Goal: Information Seeking & Learning: Learn about a topic

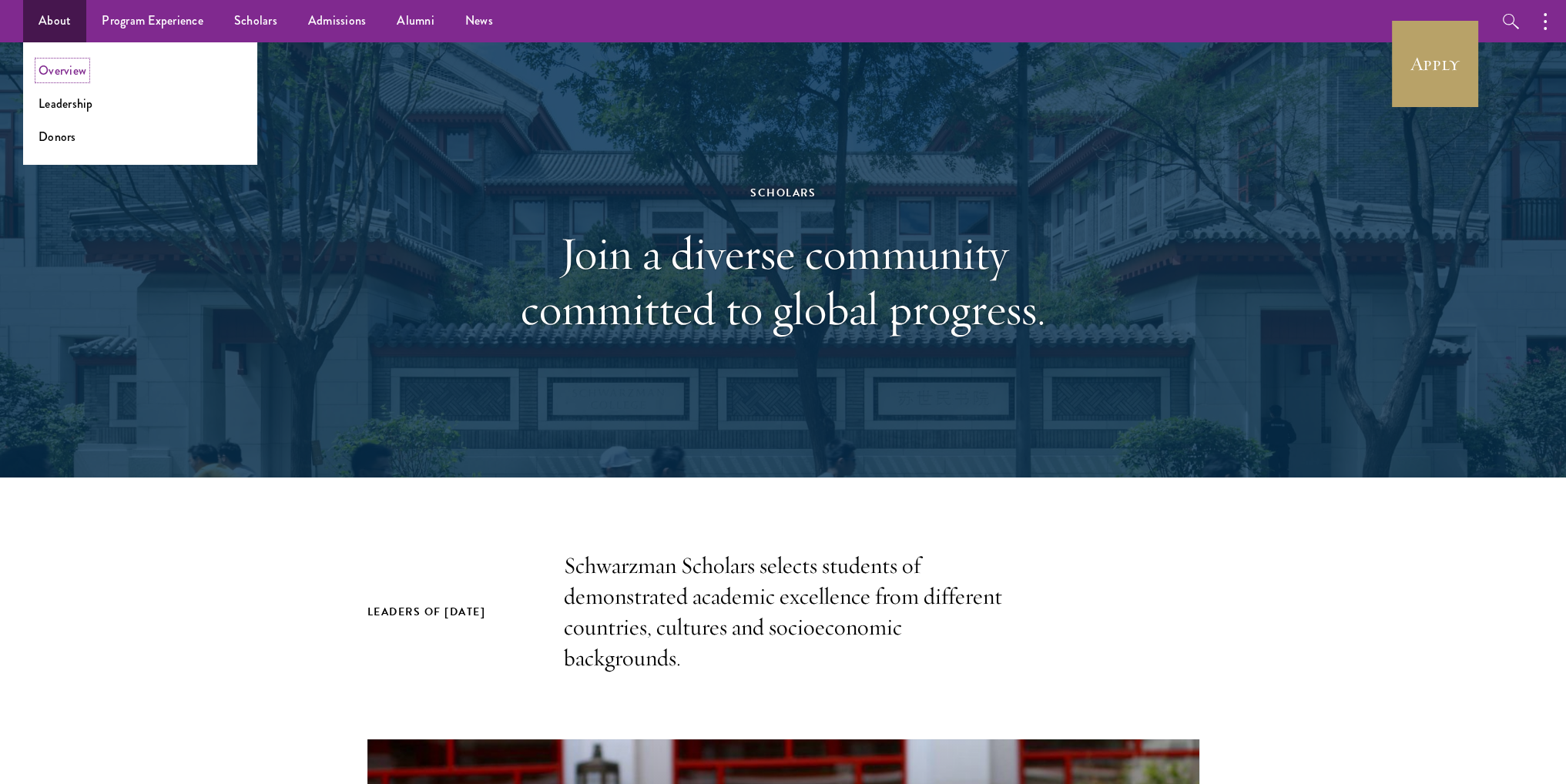
click at [66, 68] on link "Overview" at bounding box center [62, 70] width 47 height 18
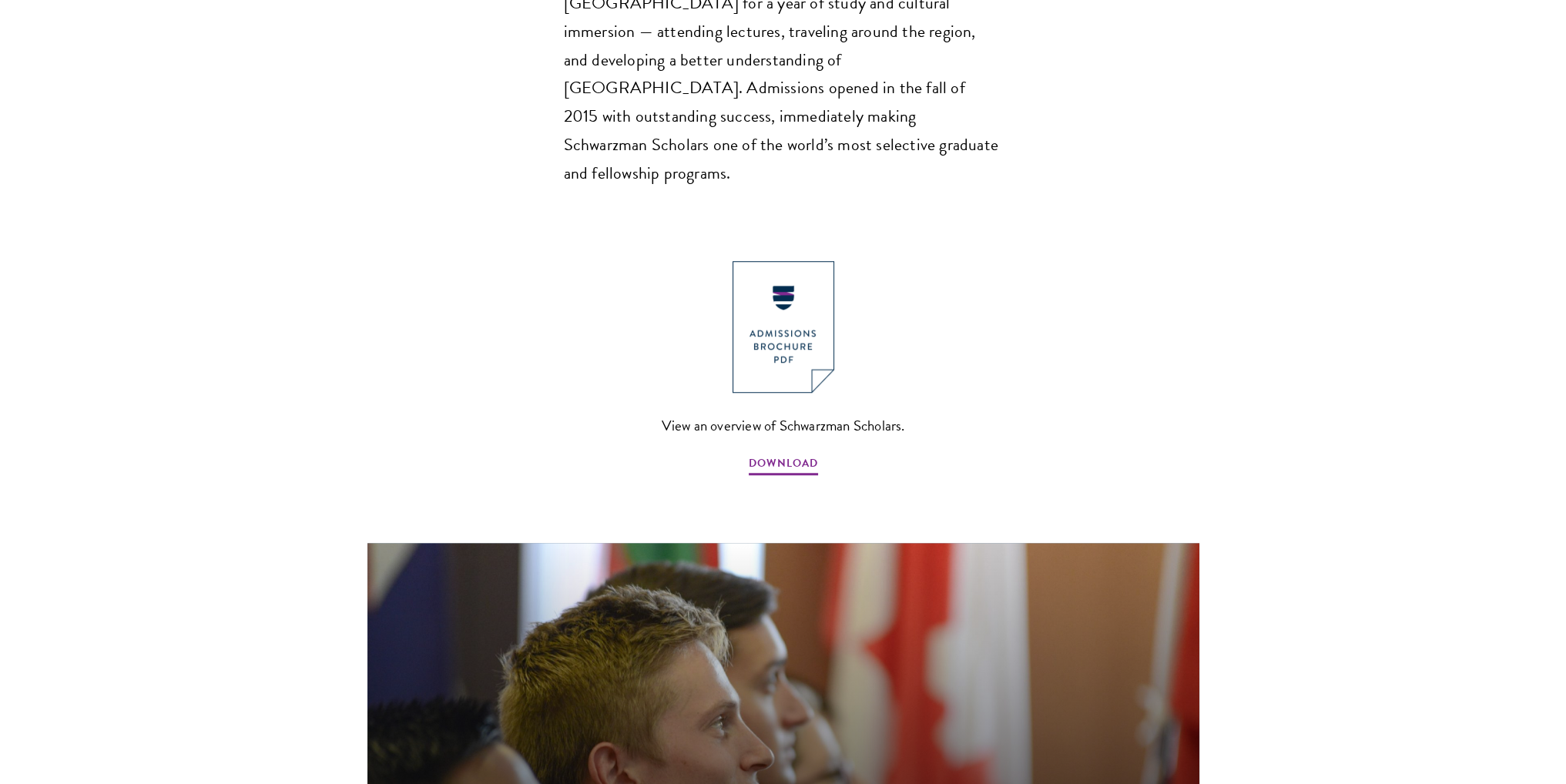
scroll to position [1617, 0]
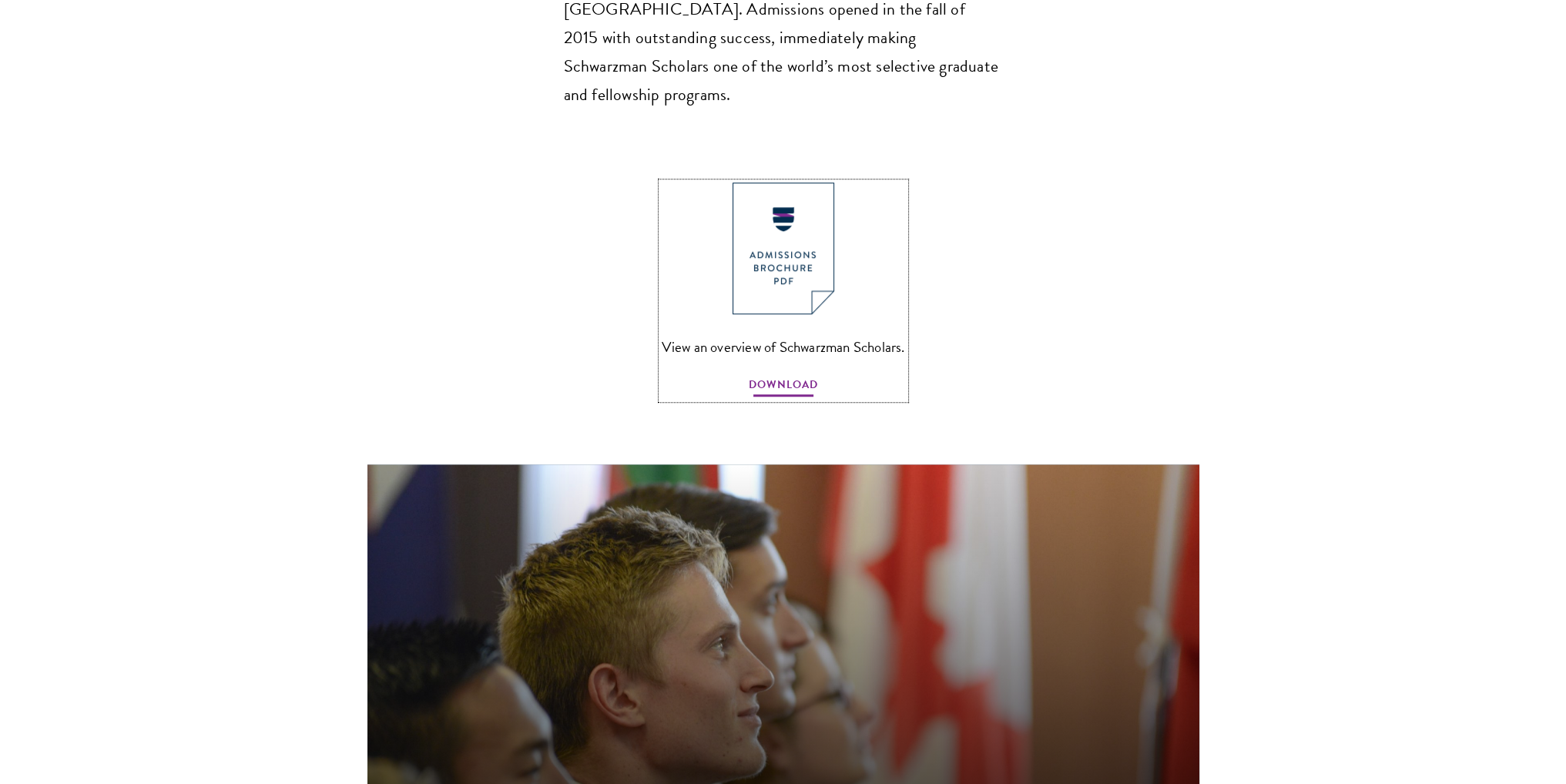
click at [787, 375] on span "DOWNLOAD" at bounding box center [783, 387] width 69 height 24
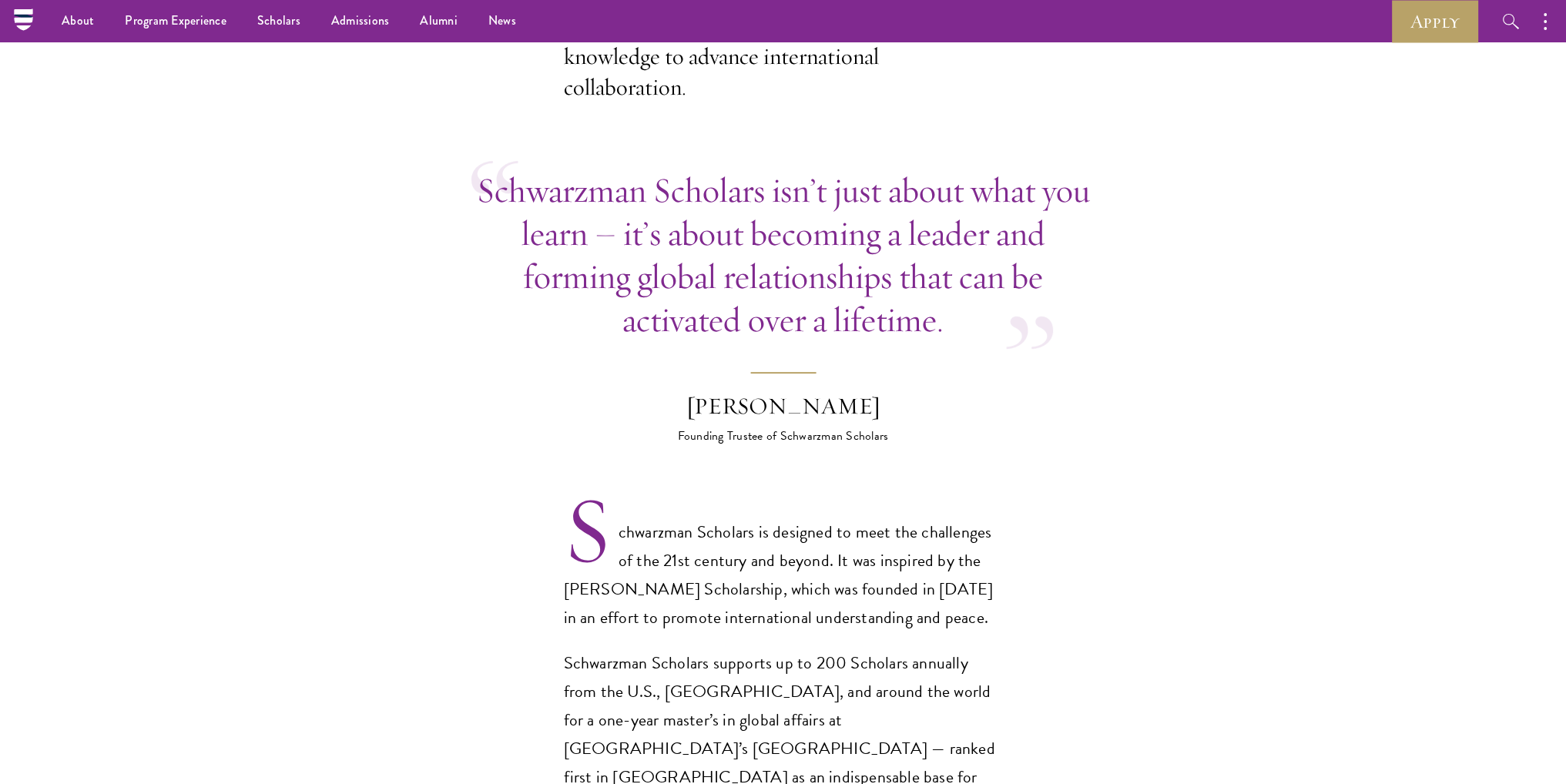
scroll to position [231, 0]
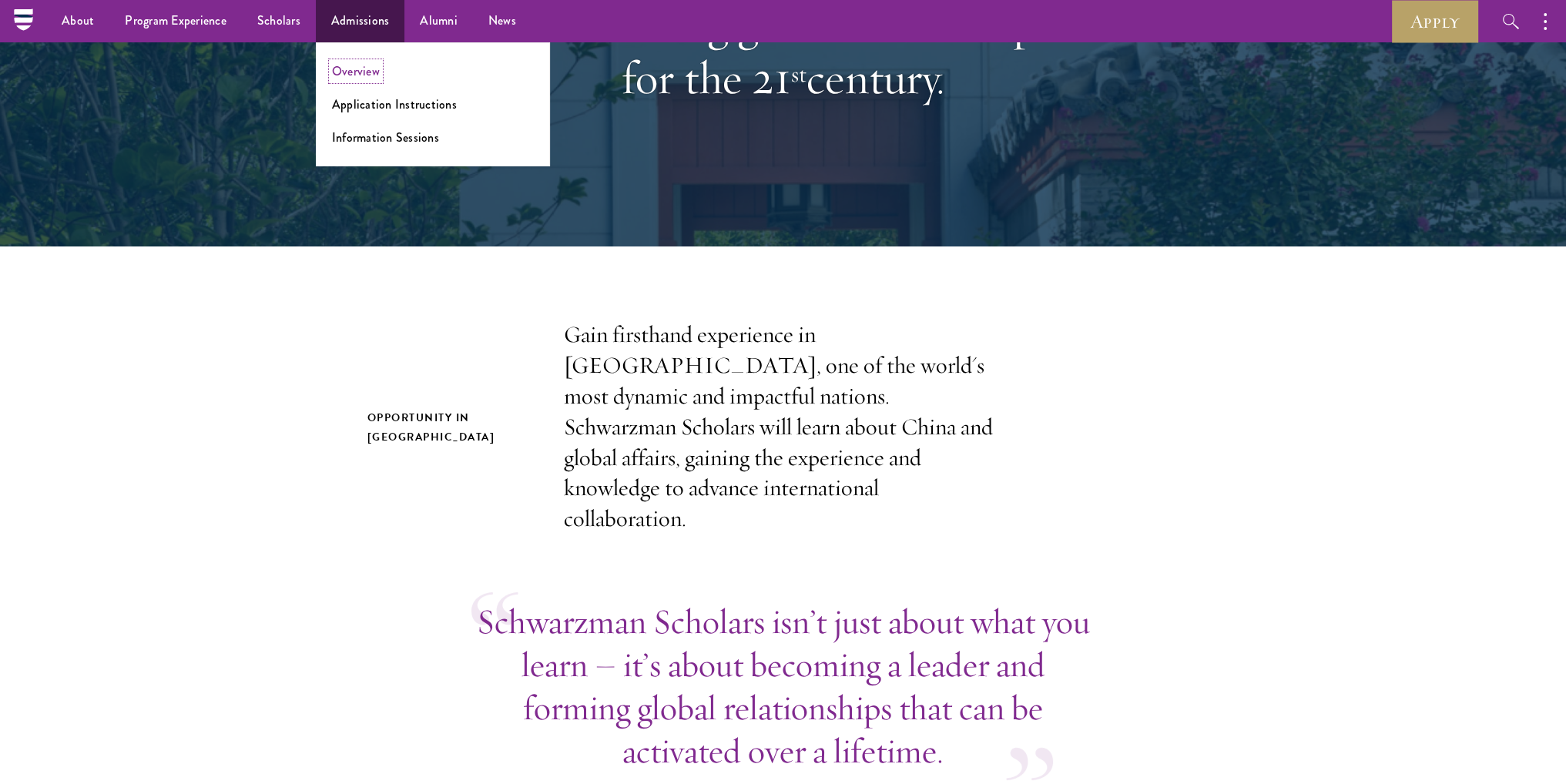
click at [370, 66] on link "Overview" at bounding box center [355, 71] width 47 height 18
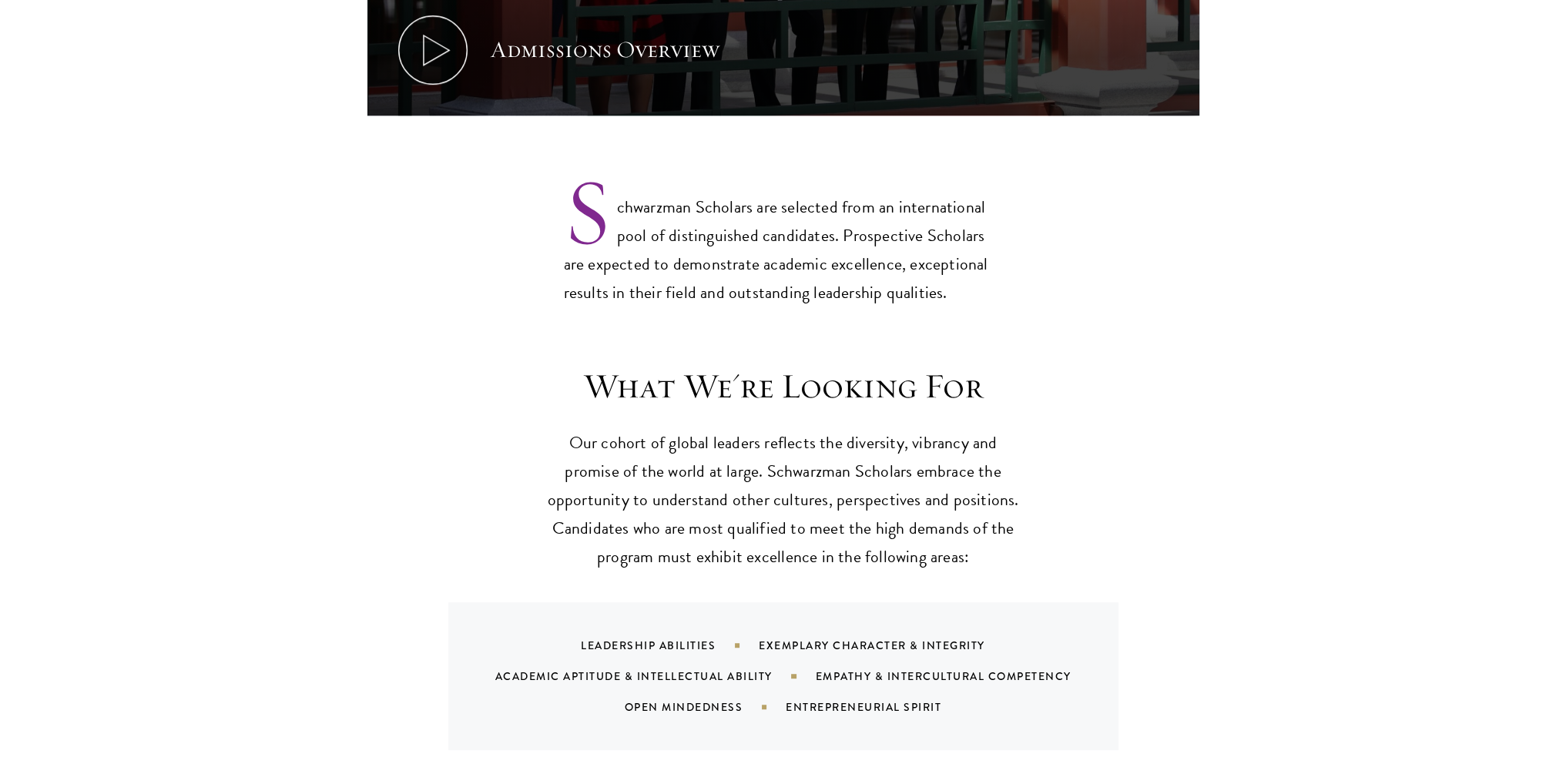
scroll to position [1386, 0]
